Goal: Information Seeking & Learning: Learn about a topic

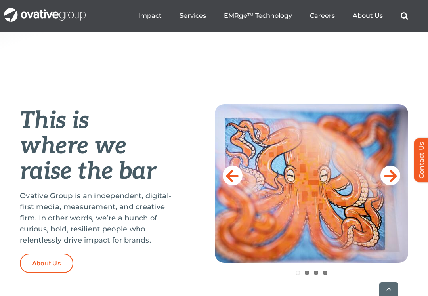
scroll to position [271, 0]
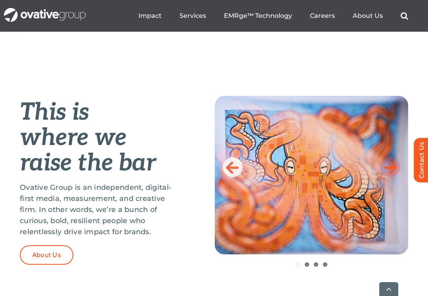
click at [391, 168] on icon at bounding box center [390, 167] width 13 height 16
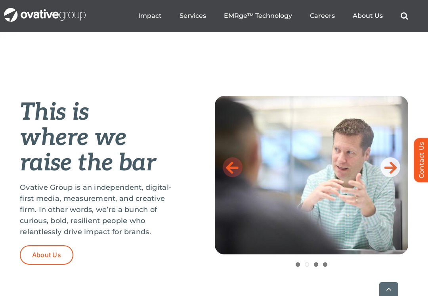
click at [237, 174] on icon at bounding box center [232, 167] width 13 height 16
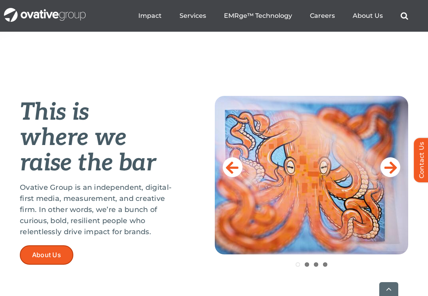
click at [58, 256] on span "About Us" at bounding box center [46, 255] width 29 height 8
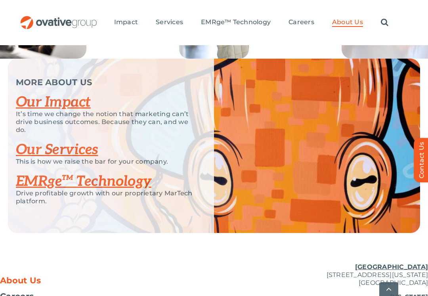
scroll to position [1828, 0]
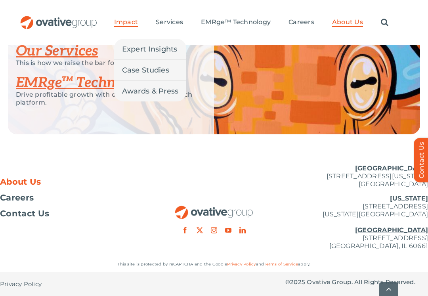
click at [131, 22] on span "Impact" at bounding box center [126, 22] width 24 height 8
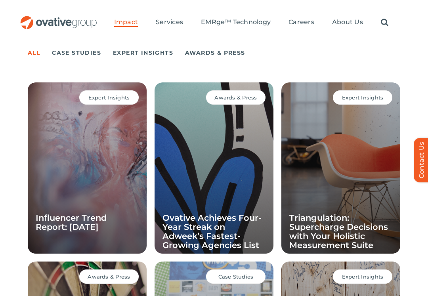
scroll to position [455, 0]
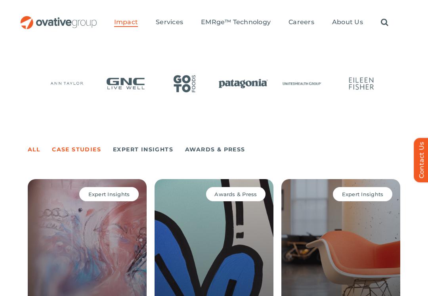
click at [83, 149] on link "Case Studies" at bounding box center [76, 149] width 49 height 11
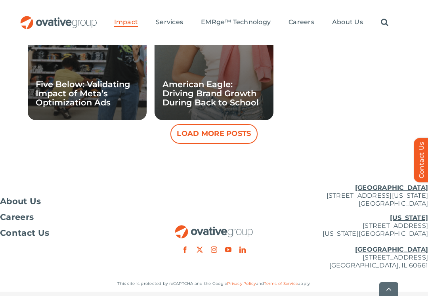
scroll to position [704, 0]
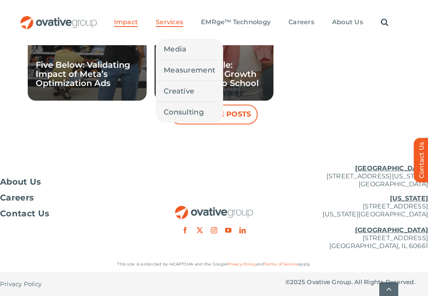
click at [166, 21] on span "Services" at bounding box center [169, 22] width 27 height 8
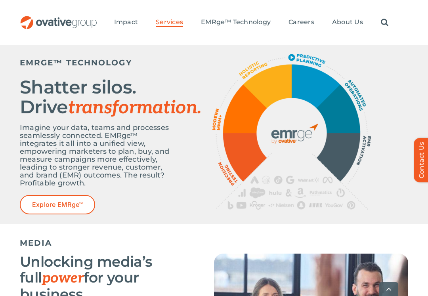
scroll to position [324, 0]
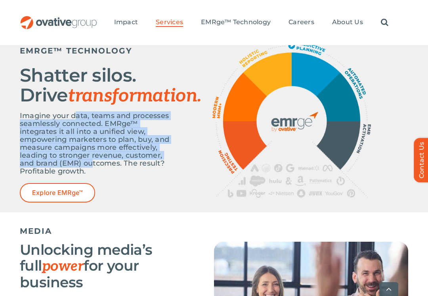
drag, startPoint x: 74, startPoint y: 136, endPoint x: 92, endPoint y: 184, distance: 51.2
click at [92, 175] on p "Imagine your data, teams and processes seamlessly connected. EMRge™ integrates …" at bounding box center [97, 143] width 155 height 63
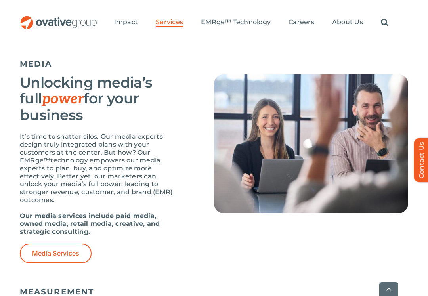
scroll to position [493, 0]
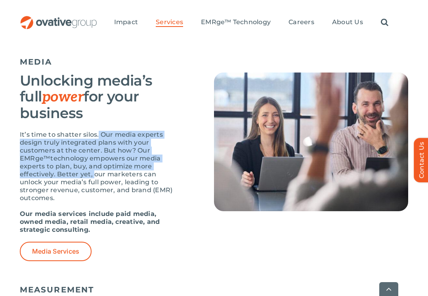
drag, startPoint x: 98, startPoint y: 157, endPoint x: 94, endPoint y: 192, distance: 35.2
click at [94, 192] on p "It’s time to shatter silos. Our media experts design truly integrated plans wit…" at bounding box center [97, 166] width 155 height 71
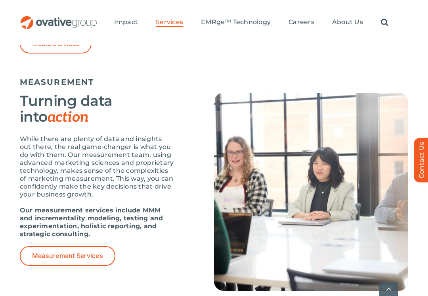
scroll to position [703, 0]
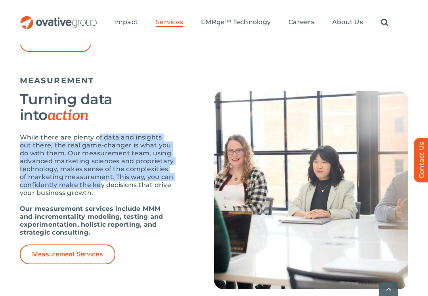
drag, startPoint x: 99, startPoint y: 160, endPoint x: 99, endPoint y: 207, distance: 47.2
click at [99, 197] on p "While there are plenty of data and insights out there, the real game-changer is…" at bounding box center [97, 165] width 155 height 63
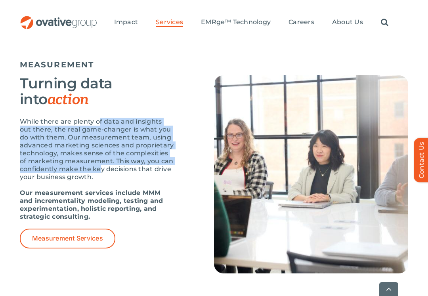
scroll to position [726, 0]
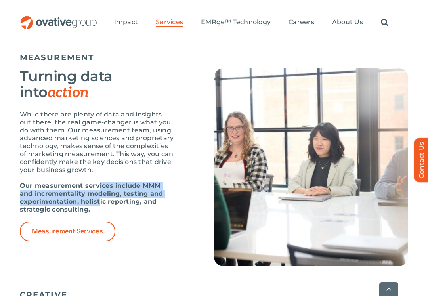
drag, startPoint x: 99, startPoint y: 207, endPoint x: 98, endPoint y: 224, distance: 17.1
click at [98, 213] on strong "Our measurement services include MMM and incrementality modeling, testing and e…" at bounding box center [91, 197] width 143 height 31
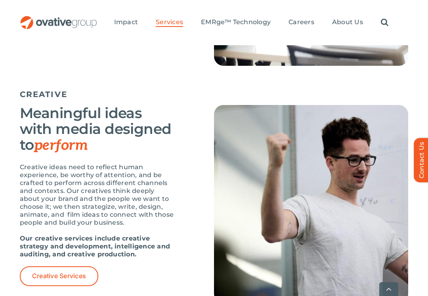
scroll to position [935, 0]
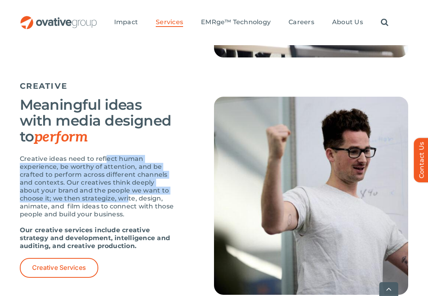
drag, startPoint x: 107, startPoint y: 181, endPoint x: 101, endPoint y: 219, distance: 38.5
click at [101, 218] on p "Creative ideas need to reflect human experience, be worthy of attention, and be…" at bounding box center [97, 186] width 155 height 63
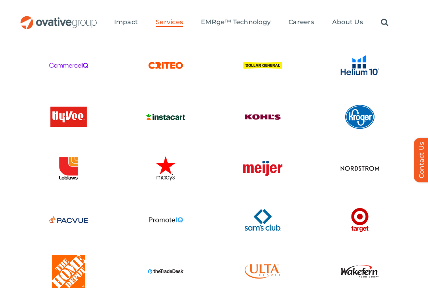
scroll to position [1898, 0]
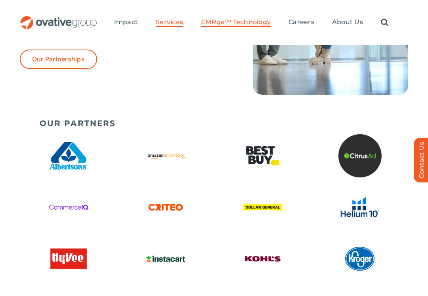
click at [218, 19] on span "EMRge™ Technology" at bounding box center [236, 22] width 70 height 8
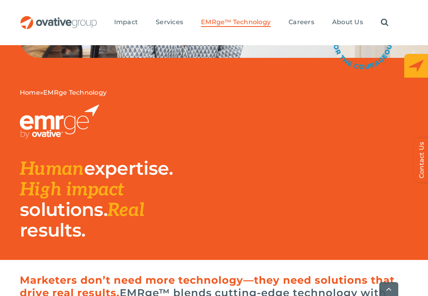
scroll to position [249, 0]
